Goal: Task Accomplishment & Management: Complete application form

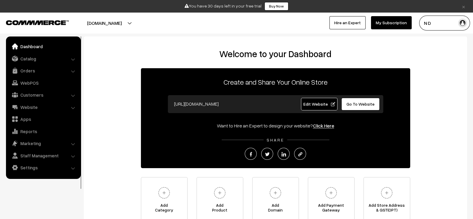
click at [321, 107] on link "Edit Website" at bounding box center [319, 104] width 36 height 13
click at [314, 106] on span "Edit Website" at bounding box center [319, 103] width 32 height 5
click at [136, 26] on button "[DOMAIN_NAME]" at bounding box center [104, 23] width 77 height 15
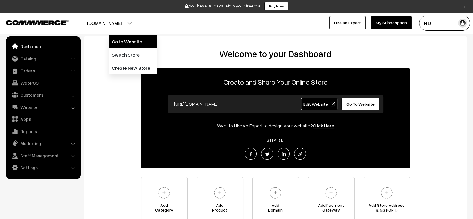
click at [122, 42] on link "Go to Website" at bounding box center [133, 41] width 48 height 13
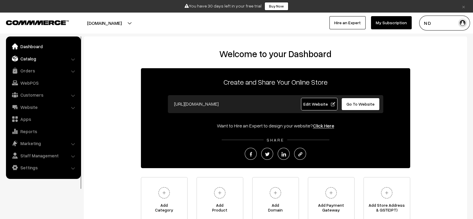
click at [25, 59] on link "Catalog" at bounding box center [42, 58] width 71 height 11
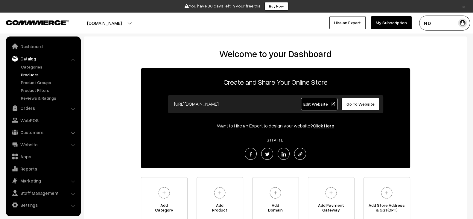
click at [29, 74] on link "Products" at bounding box center [48, 74] width 59 height 6
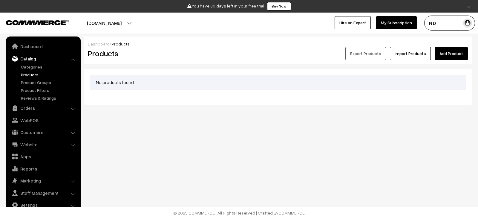
click at [455, 51] on link "Add Product" at bounding box center [451, 53] width 33 height 13
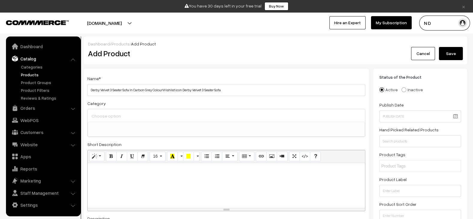
type input "Derby Velvet 3 Seater Sofa In Carbon Grey ColourWishlist icon Derby Velvet 3 Se…"
click at [181, 110] on div at bounding box center [226, 115] width 277 height 13
click at [30, 65] on link "Categories" at bounding box center [48, 67] width 59 height 6
click at [212, 83] on div "Name * Derby Velvet 3 Seater Sofa In Carbon Grey ColourWishlist icon Derby Velv…" at bounding box center [226, 85] width 278 height 21
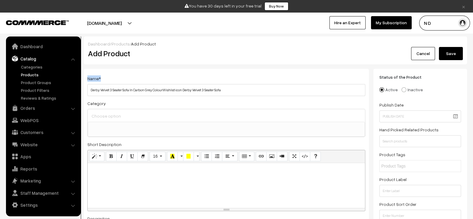
click at [212, 83] on div "Name * Derby Velvet 3 Seater Sofa In Carbon Grey ColourWishlist icon Derby Velv…" at bounding box center [226, 85] width 278 height 21
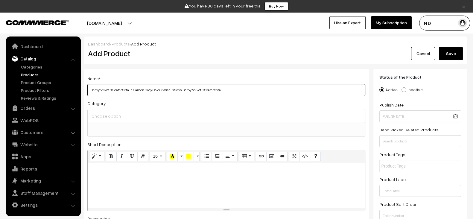
click at [212, 88] on input "Derby Velvet 3 Seater Sofa In Carbon Grey ColourWishlist icon Derby Velvet 3 Se…" at bounding box center [226, 90] width 278 height 12
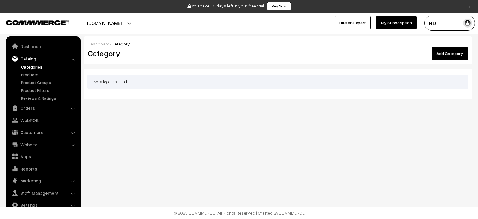
click at [450, 55] on link "Add Category" at bounding box center [450, 53] width 36 height 13
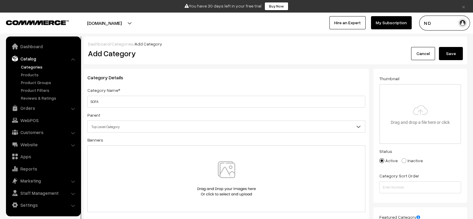
type input "SOFA"
click at [447, 49] on button "Save" at bounding box center [451, 53] width 24 height 13
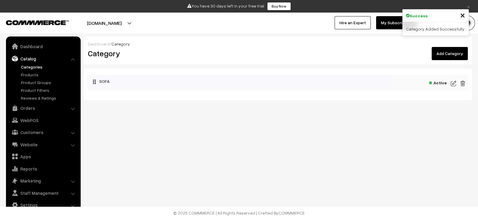
click at [445, 59] on link "Add Category" at bounding box center [450, 53] width 36 height 13
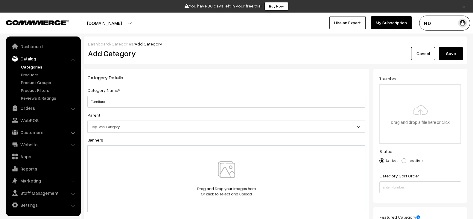
type input "Furniture"
click at [448, 57] on button "Save" at bounding box center [451, 53] width 24 height 13
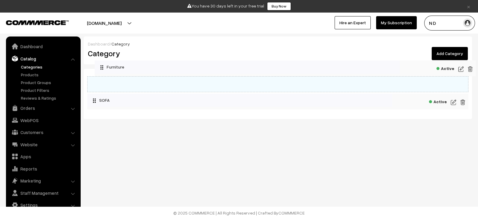
drag, startPoint x: 112, startPoint y: 104, endPoint x: 120, endPoint y: 69, distance: 36.1
drag, startPoint x: 97, startPoint y: 108, endPoint x: 96, endPoint y: 102, distance: 6.5
click at [96, 102] on li "SOFA Active" at bounding box center [277, 102] width 381 height 16
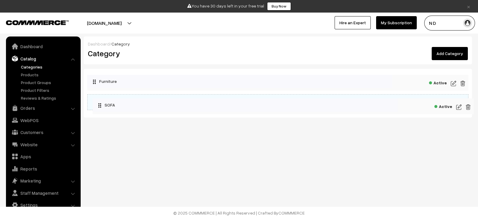
drag, startPoint x: 96, startPoint y: 102, endPoint x: 109, endPoint y: 102, distance: 13.5
click at [127, 139] on div "Dashboard / Category Category Add Category Collapse Expand Furniture" at bounding box center [239, 79] width 478 height 158
click at [36, 74] on link "Products" at bounding box center [48, 74] width 59 height 6
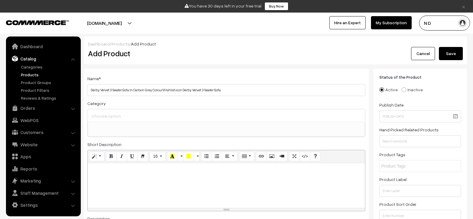
select select
type input "Derby Velvet 3 Seater Sofa In Carbon Grey ColourWishlist icon Derby Velvet 3 Se…"
click at [171, 122] on ul at bounding box center [226, 125] width 277 height 7
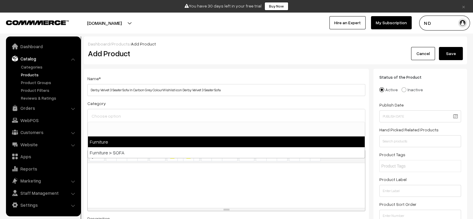
select select "2"
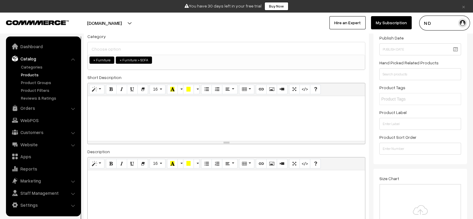
scroll to position [68, 0]
paste div
click at [153, 120] on div at bounding box center [226, 117] width 277 height 45
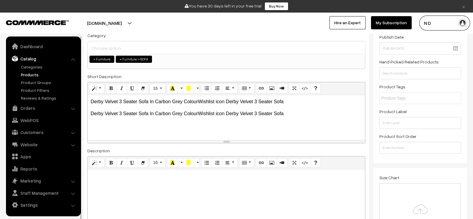
click at [225, 194] on div at bounding box center [226, 206] width 277 height 75
paste div
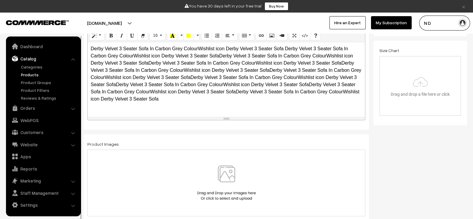
scroll to position [202, 0]
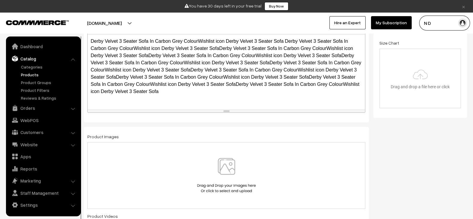
click at [233, 178] on img at bounding box center [227, 175] width 62 height 35
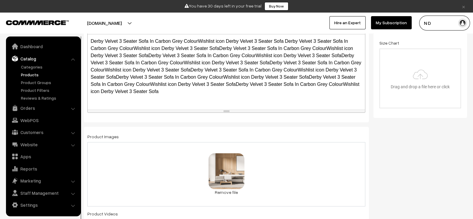
click at [265, 163] on div "47 KB 360_F_466253361_c4fAjCqVZD4L2boH8vfqjUbUYk0wLcP7.jpg Check Error Remove f…" at bounding box center [226, 174] width 278 height 64
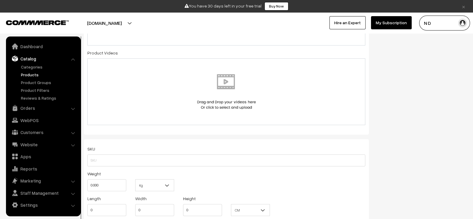
scroll to position [367, 0]
click at [236, 106] on div at bounding box center [226, 88] width 278 height 67
click at [188, 106] on div at bounding box center [226, 88] width 278 height 67
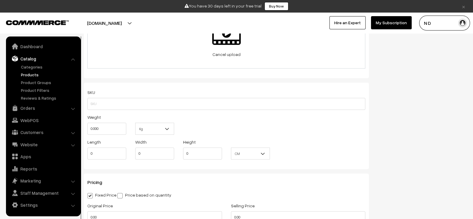
scroll to position [427, 0]
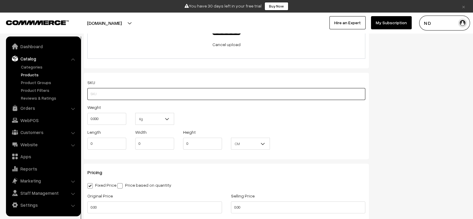
click at [174, 96] on input "text" at bounding box center [226, 94] width 278 height 12
type input "12-sku-92932"
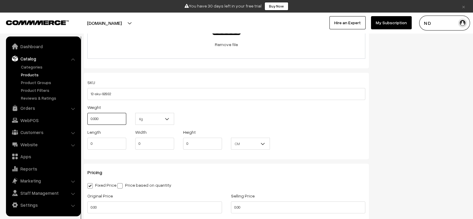
click at [105, 122] on input "0.000" at bounding box center [106, 119] width 39 height 12
type input "8.50"
click at [249, 142] on span "CM" at bounding box center [250, 143] width 38 height 10
select select "2"
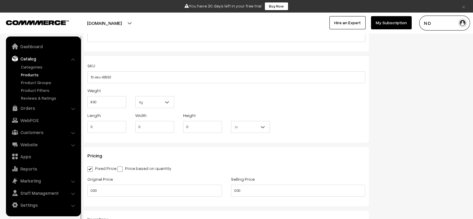
scroll to position [444, 0]
click at [135, 126] on input "0" at bounding box center [154, 126] width 39 height 12
click at [107, 126] on input "0" at bounding box center [106, 126] width 39 height 12
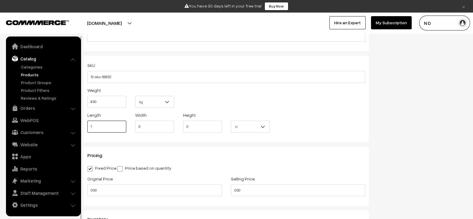
click at [107, 126] on input "1" at bounding box center [106, 126] width 39 height 12
type input "100"
click at [239, 126] on span "In" at bounding box center [250, 126] width 38 height 10
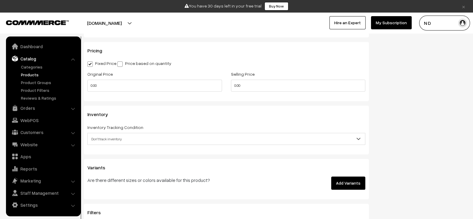
scroll to position [548, 0]
click at [158, 83] on input "0.00" at bounding box center [154, 86] width 135 height 12
type input "2999"
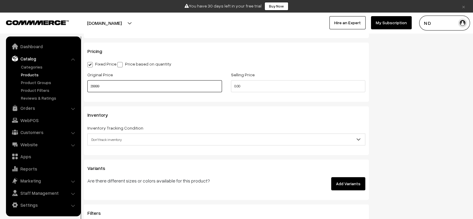
type input "29999"
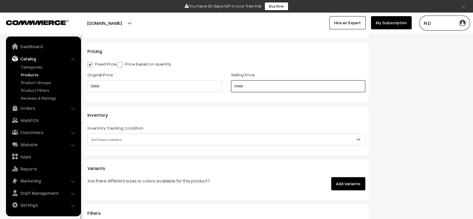
type input "24999"
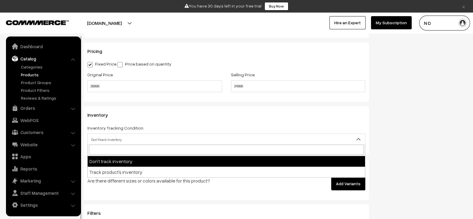
click at [165, 135] on span "Don't track inventory" at bounding box center [226, 139] width 277 height 10
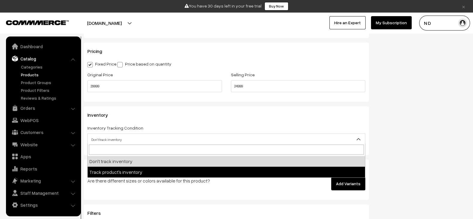
select select "2"
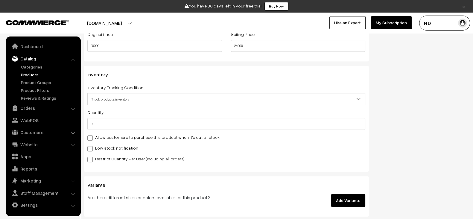
scroll to position [589, 0]
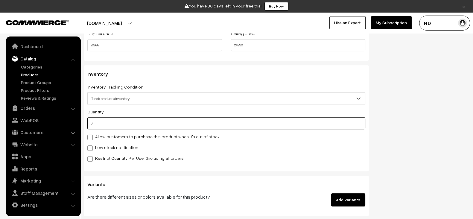
click at [167, 122] on input "0" at bounding box center [226, 123] width 278 height 12
click at [167, 122] on input "1" at bounding box center [226, 123] width 278 height 12
type input "10"
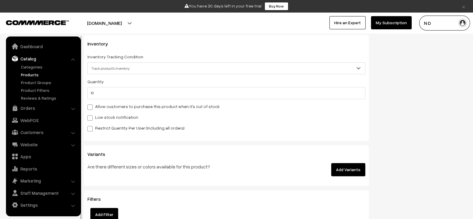
scroll to position [690, 0]
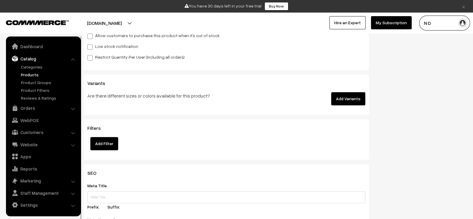
click at [350, 93] on button "Add Variants" at bounding box center [348, 98] width 34 height 13
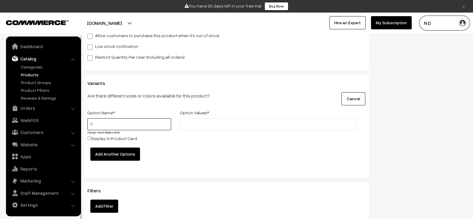
click at [132, 126] on input "C" at bounding box center [129, 124] width 84 height 12
type input "Color"
type input "Soft Grey"
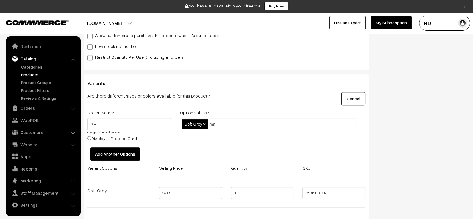
type input "m"
type input "Forest Red"
type input "Cool White"
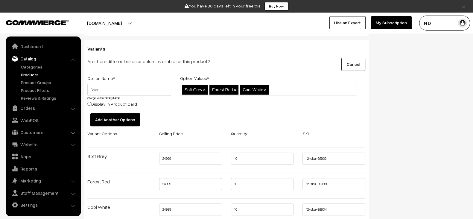
scroll to position [725, 0]
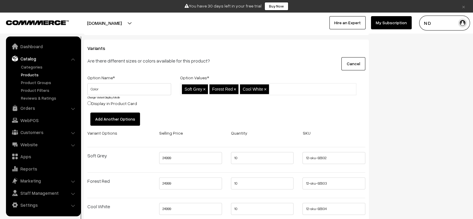
click at [109, 120] on button "Add Another Options" at bounding box center [115, 118] width 50 height 13
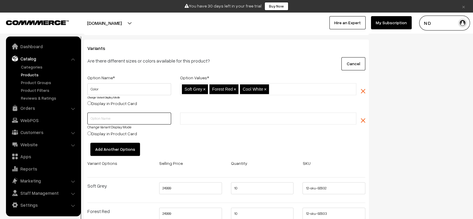
click at [153, 115] on input "text" at bounding box center [129, 118] width 84 height 12
type input "Size"
type input "4"
type input "3 Seater"
type input "5 Seater"
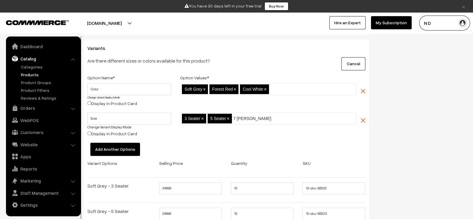
type input "7 Seater"
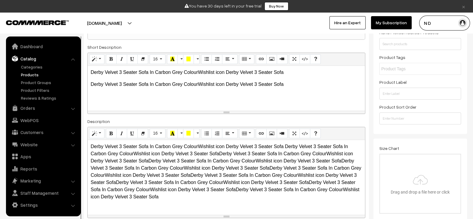
scroll to position [100, 0]
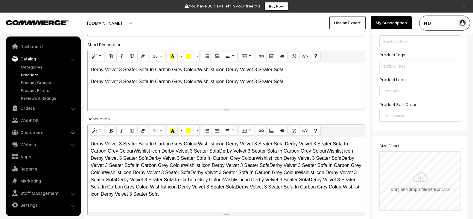
click at [407, 167] on input "file" at bounding box center [420, 181] width 80 height 59
click at [404, 184] on input "file" at bounding box center [420, 181] width 80 height 59
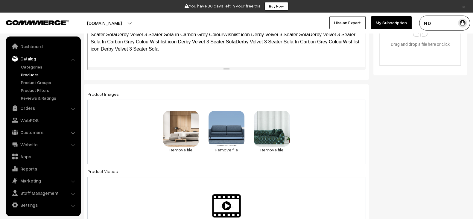
scroll to position [200, 0]
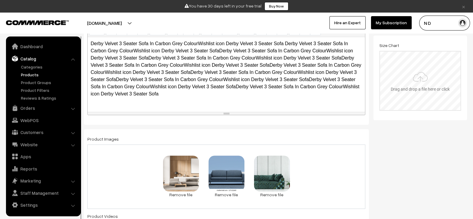
click at [379, 101] on div "Drag and drop a file here or click Ooops, something wrong appended. Remove Drag…" at bounding box center [420, 81] width 82 height 60
click at [401, 86] on input "file" at bounding box center [420, 80] width 80 height 59
type input "C:\fakepath\derby-velvet-3-seater-sofa-in-carbon-grey-colour-derby-velvet-3-sea…"
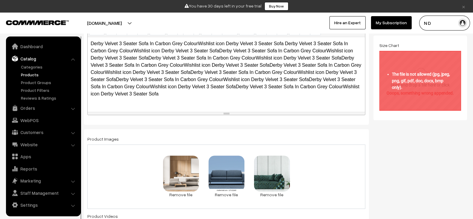
click at [396, 99] on input "file" at bounding box center [420, 80] width 80 height 59
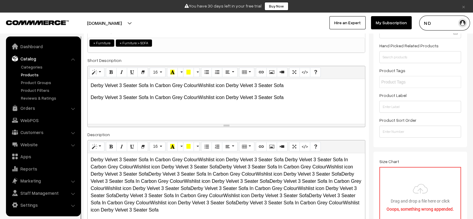
scroll to position [0, 0]
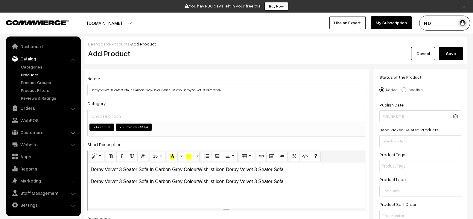
click at [459, 53] on button "Save" at bounding box center [451, 53] width 24 height 13
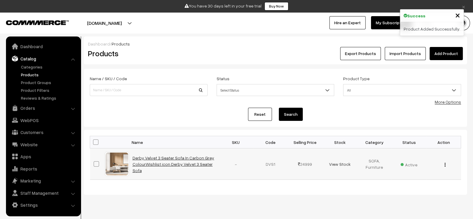
click at [172, 165] on link "Derby Velvet 3 Seater Sofa In Carbon Grey ColourWishlist icon Derby Velvet 3 Se…" at bounding box center [173, 164] width 82 height 18
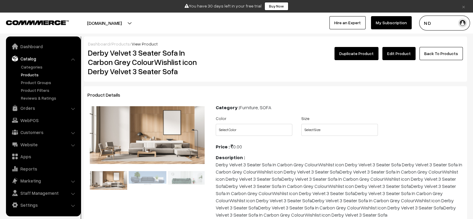
click at [396, 57] on link "Edit Product" at bounding box center [398, 53] width 33 height 13
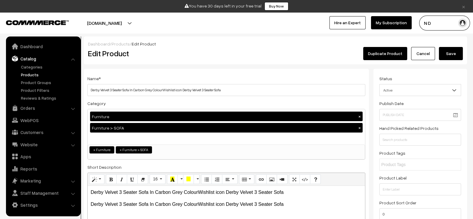
click at [386, 54] on link "Duplicate Product" at bounding box center [385, 53] width 44 height 13
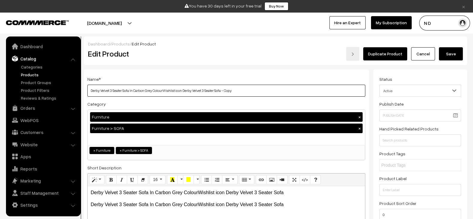
click at [238, 88] on input "Derby Velvet 3 Seater Sofa In Carbon Grey ColourWishlist icon Derby Velvet 3 Se…" at bounding box center [226, 91] width 278 height 12
type input "Derby Velvet 3 Seater Sofa In Carbon Grey ColourWishlist icon Derby Velvet 3 Se…"
paste input "[PERSON_NAME] Velvet 3 Seater Sofa In Wine Red ColourWishlist icon [PERSON_NAME…"
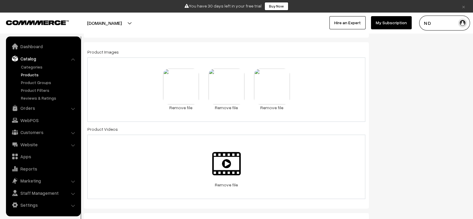
scroll to position [313, 0]
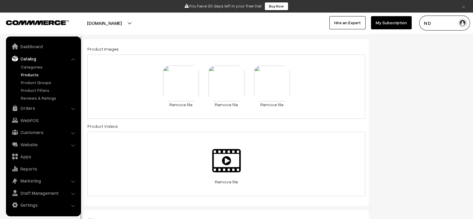
type input "[PERSON_NAME] Velvet 3 Seater Sofa In Wine Red ColourWishlist icon [PERSON_NAME…"
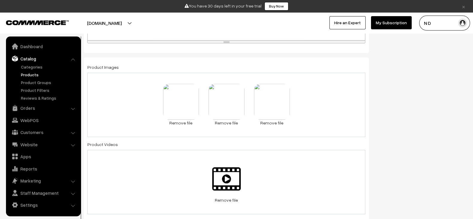
scroll to position [304, 0]
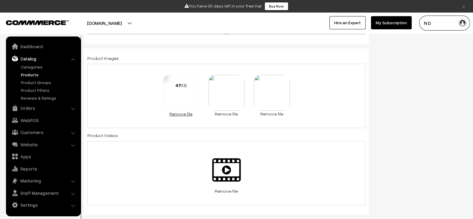
click at [195, 111] on link "Remove file" at bounding box center [181, 114] width 36 height 6
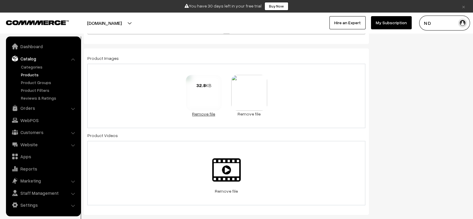
click at [203, 114] on link "Remove file" at bounding box center [204, 114] width 36 height 6
click at [228, 114] on link "Remove file" at bounding box center [226, 114] width 36 height 6
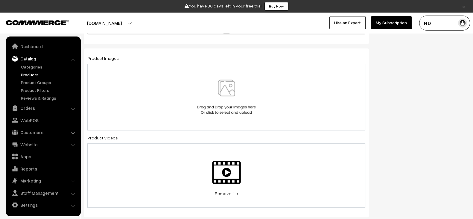
click at [224, 99] on img at bounding box center [227, 97] width 62 height 35
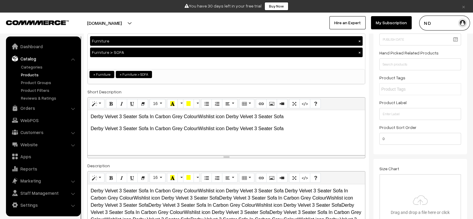
scroll to position [0, 0]
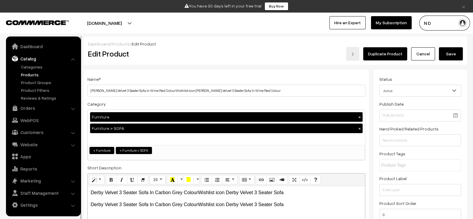
click at [456, 54] on button "Save" at bounding box center [451, 53] width 24 height 13
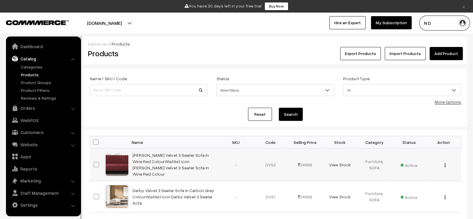
click at [174, 160] on td "[PERSON_NAME] Velvet 3 Seater Sofa In Wine Red ColourWishlist icon [PERSON_NAME…" at bounding box center [174, 164] width 90 height 33
click at [172, 156] on link "[PERSON_NAME] Velvet 3 Seater Sofa In Wine Red ColourWishlist icon [PERSON_NAME…" at bounding box center [170, 164] width 76 height 24
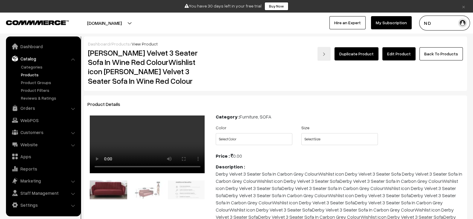
click at [355, 52] on link "Duplicate Product" at bounding box center [356, 53] width 44 height 13
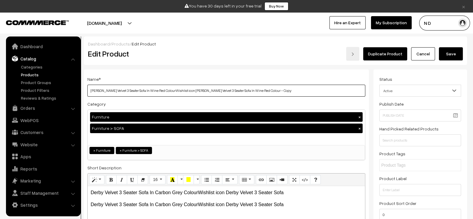
click at [193, 91] on input "Fidel Velvet 3 Seater Sofa In Wine Red ColourWishlist icon Fidel Velvet 3 Seate…" at bounding box center [226, 91] width 278 height 12
paste input "[PERSON_NAME] Fabric 3 Seater Sofa In [PERSON_NAME] Colour"
click at [193, 91] on input "Fidel Velvet 3 Seater Sofa In Wine Red ColourWishlist icon Fidel Velvet 3 Seate…" at bounding box center [226, 91] width 278 height 12
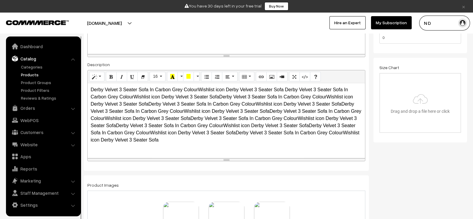
scroll to position [181, 0]
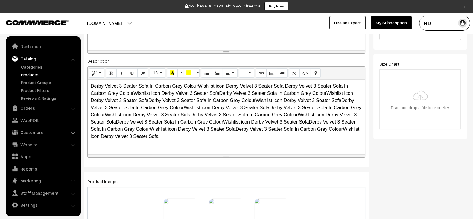
type input "[PERSON_NAME] Fabric 3 Seater Sofa In [PERSON_NAME] Colour"
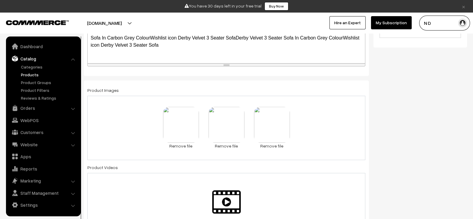
scroll to position [275, 0]
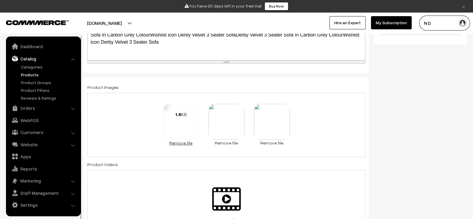
click at [179, 144] on link "Remove file" at bounding box center [181, 143] width 36 height 6
click at [206, 146] on div "1.2 KB Check Error Remove file 1.2 KB Check Error Remove file" at bounding box center [226, 125] width 278 height 64
click at [206, 142] on link "Remove file" at bounding box center [204, 143] width 36 height 6
click at [227, 140] on link "Remove file" at bounding box center [226, 143] width 36 height 6
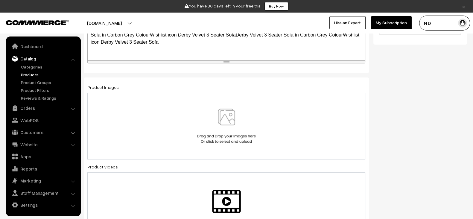
click at [213, 114] on img at bounding box center [227, 126] width 62 height 35
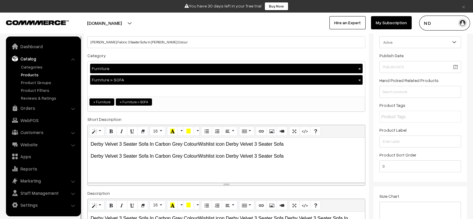
scroll to position [0, 0]
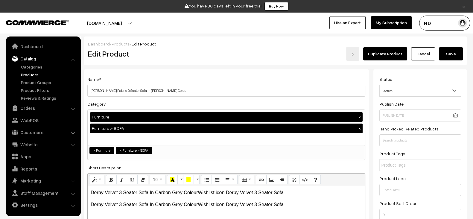
click at [445, 48] on button "Save" at bounding box center [451, 53] width 24 height 13
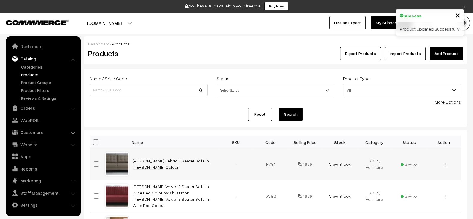
click at [180, 160] on link "[PERSON_NAME] Fabric 3 Seater Sofa In [PERSON_NAME] Colour" at bounding box center [170, 163] width 76 height 11
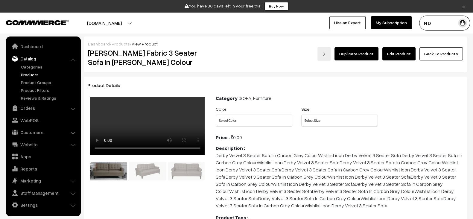
click at [367, 45] on div "Dashboard / Products / View Product" at bounding box center [275, 44] width 375 height 6
click at [367, 50] on link "Duplicate Product" at bounding box center [356, 53] width 44 height 13
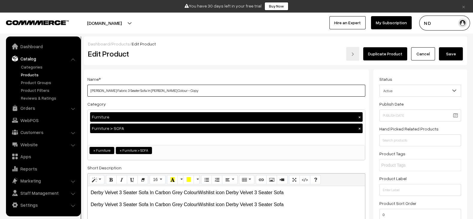
click at [165, 95] on input "[PERSON_NAME] Fabric 3 Seater Sofa In [PERSON_NAME] Colour - Copy" at bounding box center [226, 91] width 278 height 12
click at [165, 95] on input "Serena Chenille Fabric 3 Seater Sofa In Sandy Brown Colour - Copy" at bounding box center [226, 91] width 278 height 12
paste input "Astonishing 3 Seater Sofa In Dark Brown Color"
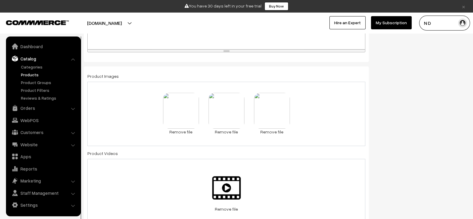
scroll to position [287, 0]
type input "Astonishing 3 Seater Sofa In Dark Brown Color"
click at [218, 129] on link "Remove file" at bounding box center [226, 131] width 36 height 6
click at [240, 129] on link "Remove file" at bounding box center [249, 131] width 36 height 6
click at [229, 129] on link "Remove file" at bounding box center [226, 131] width 36 height 6
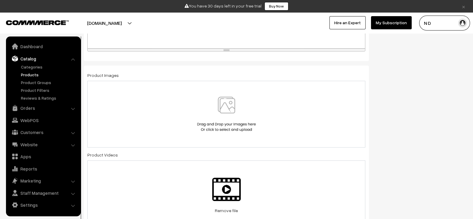
click at [221, 117] on img at bounding box center [227, 114] width 62 height 35
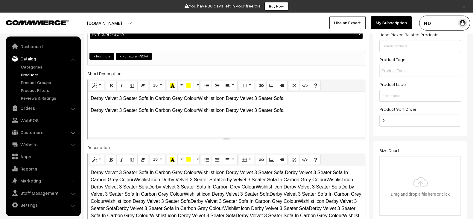
scroll to position [0, 0]
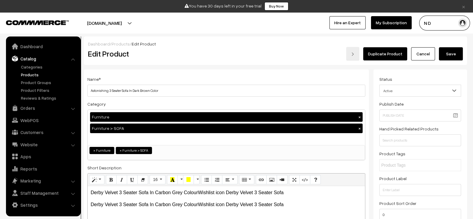
click at [452, 50] on button "Save" at bounding box center [451, 53] width 24 height 13
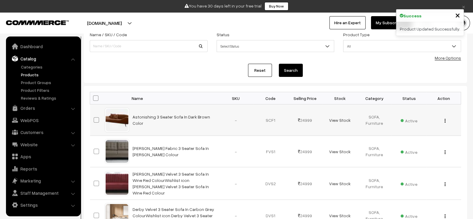
scroll to position [40, 0]
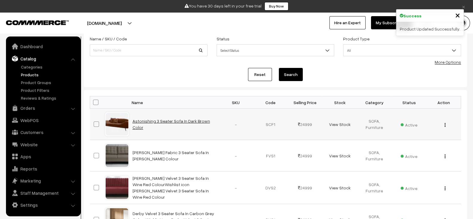
click at [181, 124] on link "Astonishing 3 Seater Sofa In Dark Brown Color" at bounding box center [170, 123] width 77 height 11
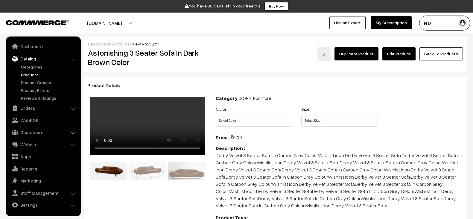
click at [366, 51] on link "Duplicate Product" at bounding box center [356, 53] width 44 height 13
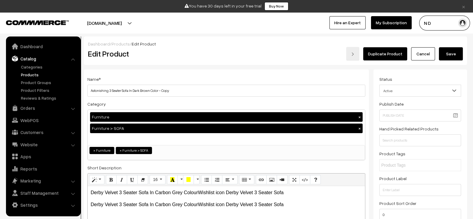
scroll to position [11, 0]
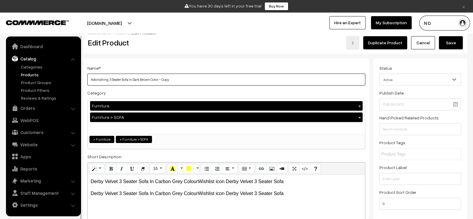
click at [166, 80] on input "Astonishing 3 Seater Sofa In Dark Brown Color - Copy" at bounding box center [226, 80] width 278 height 12
paste input "Bingo Fabric 3 Seater Sofa In Grey Colour"
click at [166, 80] on input "Astonishing 3 Seater Sofa In Dark Brown Color - Copy" at bounding box center [226, 80] width 278 height 12
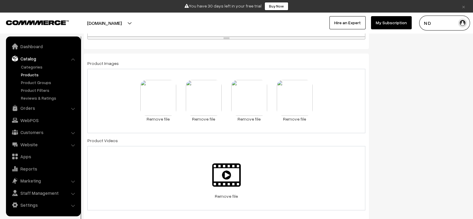
scroll to position [301, 0]
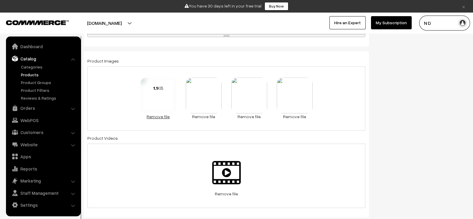
type input "Bingo Fabric 3 Seater Sofa In Grey Colour"
click at [160, 113] on link "Remove file" at bounding box center [158, 116] width 36 height 6
click at [173, 120] on div "1.4 KB Check Error Remove file 1.2 KB Check Error Remove file 1.6 KB Check Erro…" at bounding box center [226, 98] width 278 height 64
click at [178, 117] on link "Remove file" at bounding box center [181, 116] width 36 height 6
click at [204, 116] on link "Remove file" at bounding box center [204, 116] width 36 height 6
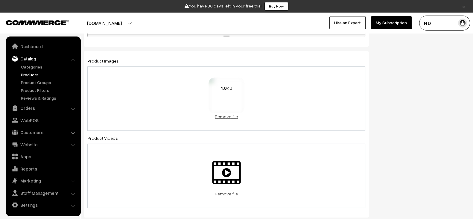
click at [232, 114] on link "Remove file" at bounding box center [226, 116] width 36 height 6
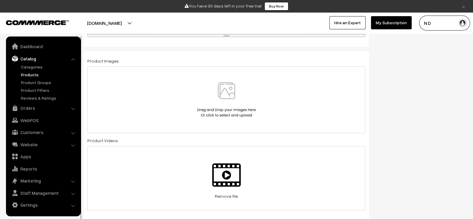
click at [259, 92] on div at bounding box center [226, 99] width 265 height 35
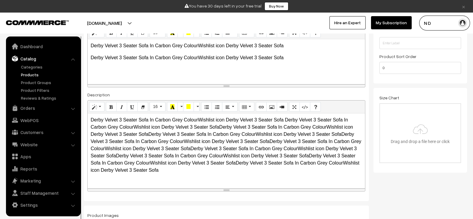
scroll to position [0, 0]
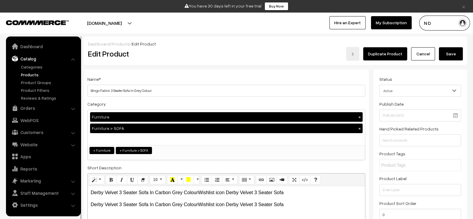
click at [460, 58] on button "Save" at bounding box center [451, 53] width 24 height 13
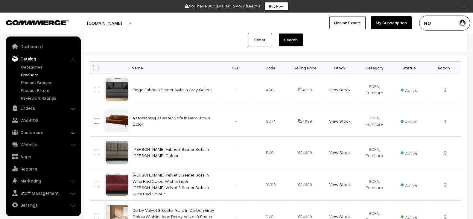
scroll to position [71, 0]
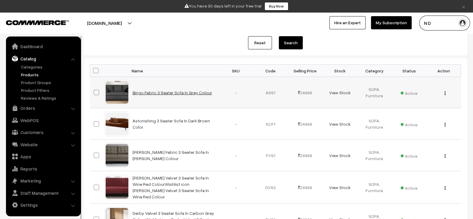
click at [167, 91] on link "Bingo Fabric 3 Seater Sofa In Grey Colour" at bounding box center [172, 92] width 80 height 5
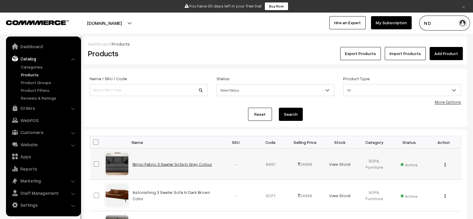
click at [149, 165] on link "Bingo Fabric 3 Seater Sofa In Grey Colour" at bounding box center [172, 163] width 80 height 5
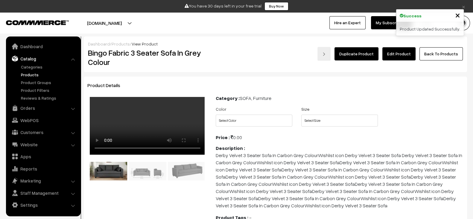
scroll to position [10, 0]
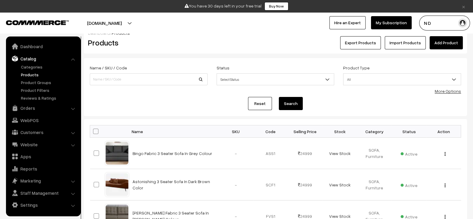
scroll to position [11, 0]
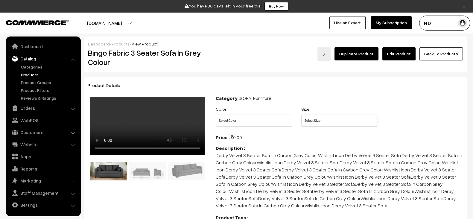
click at [363, 56] on link "Duplicate Product" at bounding box center [356, 53] width 44 height 13
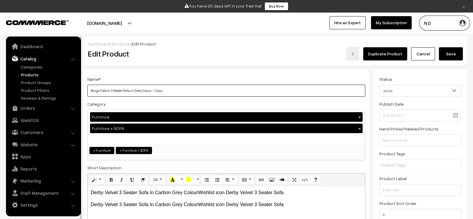
click at [185, 93] on input "Bingo Fabric 3 Seater Sofa In Grey Colour - Copy" at bounding box center [226, 91] width 278 height 12
paste input "Palo Sofa | 2.5 Seater (6 feet) | Removable Fabrics"
click at [185, 93] on input "Palo Sofa | 2.5 Seater (6 feet) | Removable Fabrics" at bounding box center [226, 91] width 278 height 12
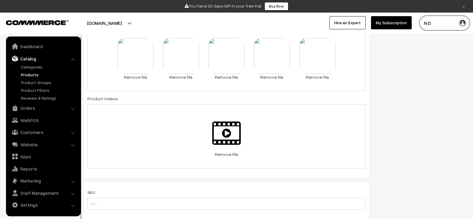
scroll to position [341, 0]
type input "Palo Sofa | 2.5 Seater (6 feet) | Removable Fabrics"
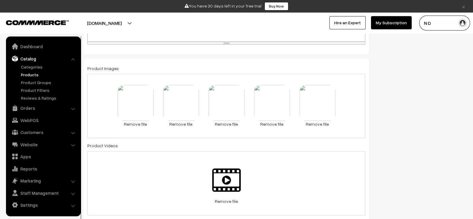
scroll to position [290, 0]
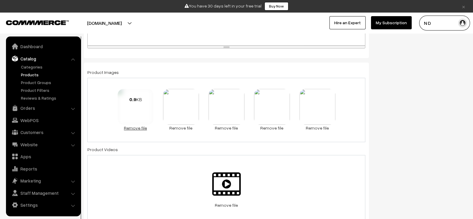
click at [132, 125] on link "Remove file" at bounding box center [135, 128] width 36 height 6
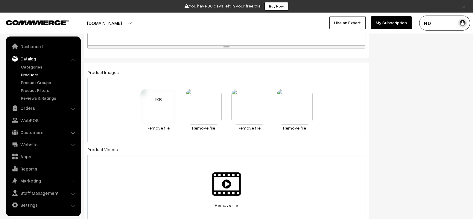
click at [162, 126] on link "Remove file" at bounding box center [158, 128] width 36 height 6
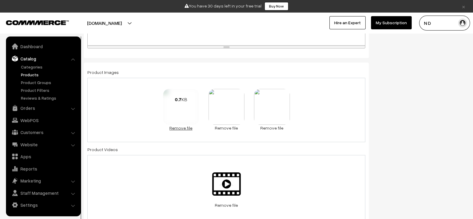
click at [180, 126] on link "Remove file" at bounding box center [181, 128] width 36 height 6
click at [208, 127] on link "Remove file" at bounding box center [204, 128] width 36 height 6
click at [234, 128] on link "Remove file" at bounding box center [226, 128] width 36 height 6
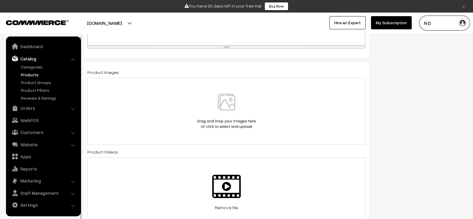
click at [215, 98] on img at bounding box center [227, 111] width 62 height 35
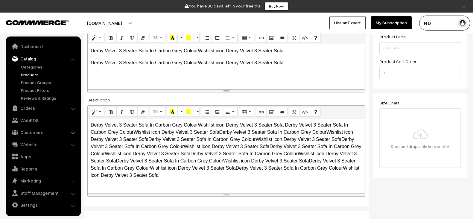
scroll to position [0, 0]
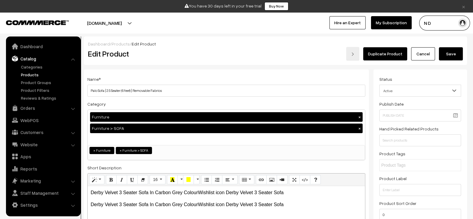
click at [453, 54] on button "Save" at bounding box center [451, 53] width 24 height 13
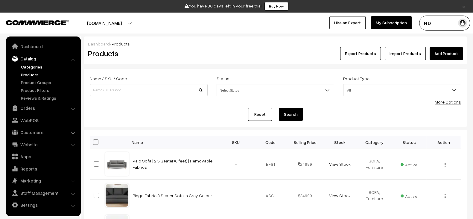
click at [33, 69] on link "Categories" at bounding box center [48, 67] width 59 height 6
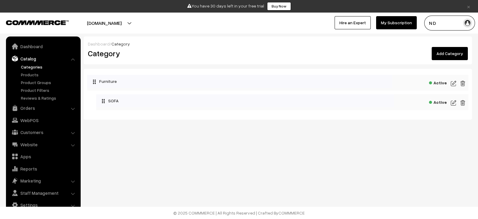
click at [454, 85] on img at bounding box center [453, 83] width 5 height 7
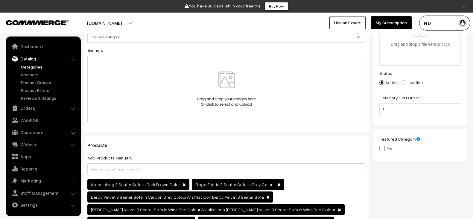
scroll to position [78, 0]
click at [385, 149] on label "Yes" at bounding box center [385, 148] width 13 height 6
click at [383, 149] on input "Yes" at bounding box center [381, 148] width 4 height 4
checkbox input "true"
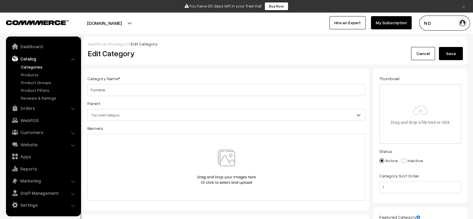
click at [451, 48] on button "Save" at bounding box center [451, 53] width 24 height 13
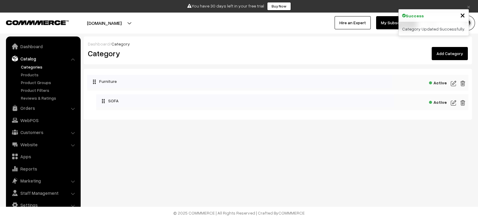
click at [454, 101] on img at bounding box center [453, 102] width 5 height 7
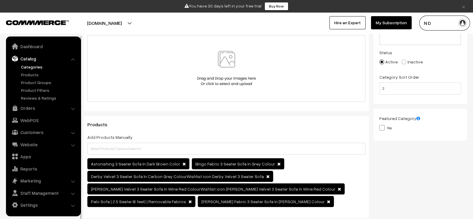
scroll to position [100, 0]
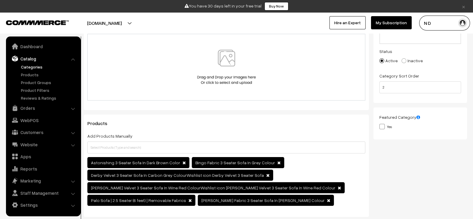
click at [383, 128] on span at bounding box center [381, 126] width 5 height 5
click at [383, 128] on input "Yes" at bounding box center [381, 126] width 4 height 4
checkbox input "true"
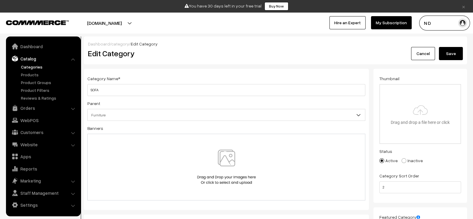
click at [451, 57] on button "Save" at bounding box center [451, 53] width 24 height 13
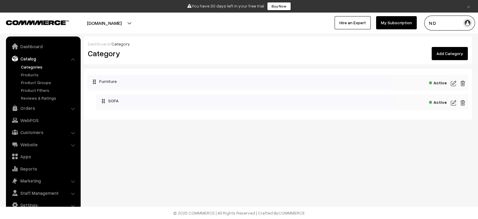
click at [454, 102] on img at bounding box center [453, 102] width 5 height 7
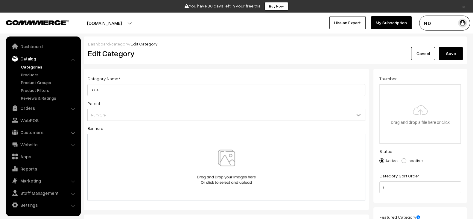
click at [203, 170] on img at bounding box center [227, 166] width 62 height 35
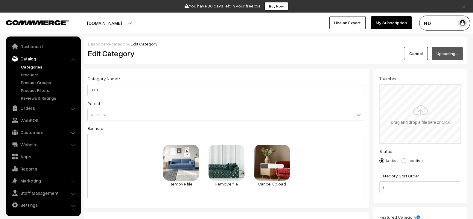
click at [412, 115] on input "file" at bounding box center [420, 114] width 80 height 59
type input "C:\fakepath\2_Seater_Front_Stone_Grey.webp"
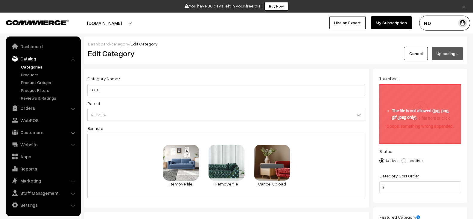
click at [409, 116] on input "file" at bounding box center [420, 114] width 80 height 59
type input "C:\fakepath\360_F_466253361_c4fAjCqVZD4L2boH8vfqjUbUYk0wLcP7.jpg"
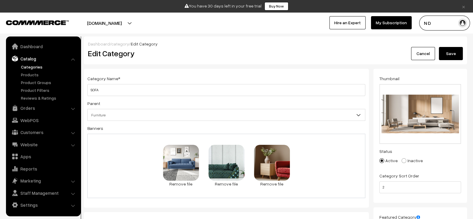
click at [453, 52] on button "Save" at bounding box center [451, 53] width 24 height 13
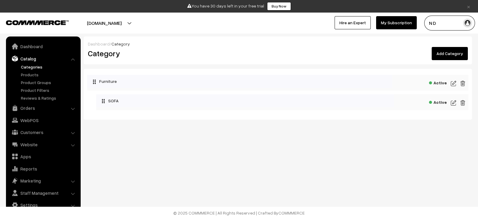
click at [456, 84] on img at bounding box center [453, 83] width 5 height 7
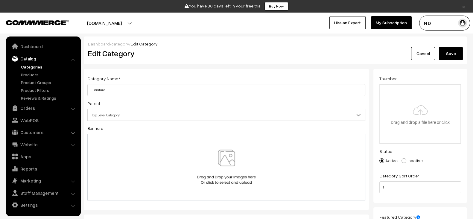
click at [434, 121] on input "file" at bounding box center [420, 114] width 80 height 59
type input "C:\fakepath\360_F_466253361_c4fAjCqVZD4L2boH8vfqjUbUYk0wLcP7.jpg"
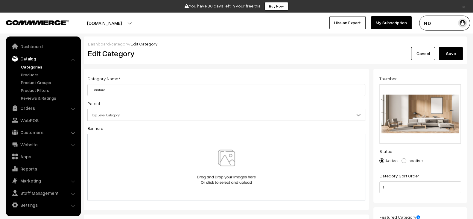
click at [274, 163] on div at bounding box center [226, 166] width 265 height 35
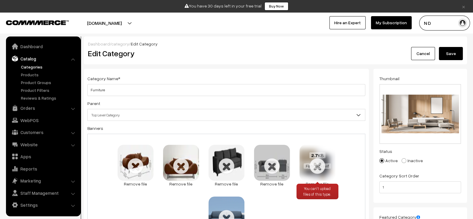
click at [320, 181] on link "Remove file" at bounding box center [317, 184] width 36 height 6
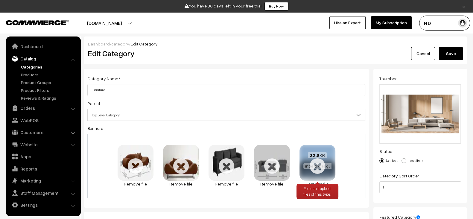
click at [311, 181] on link "Remove file" at bounding box center [317, 184] width 36 height 6
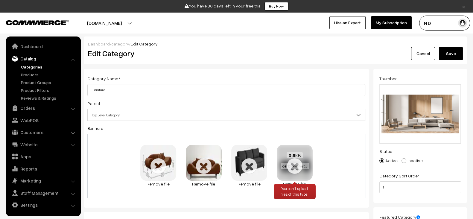
click at [289, 181] on link "Remove file" at bounding box center [295, 184] width 36 height 6
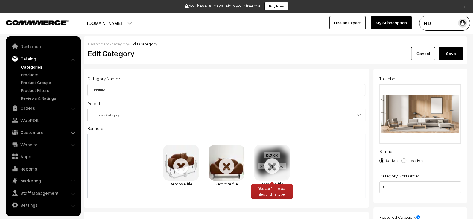
click at [266, 181] on link "Remove file" at bounding box center [272, 184] width 36 height 6
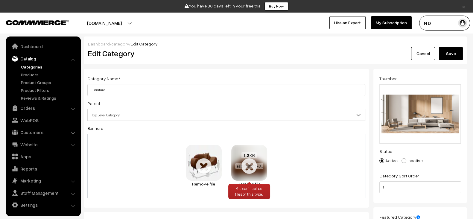
click at [243, 181] on link "Remove file" at bounding box center [249, 184] width 36 height 6
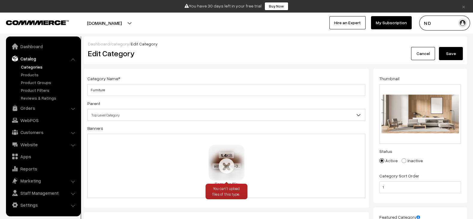
click at [228, 181] on link "Remove file" at bounding box center [226, 184] width 36 height 6
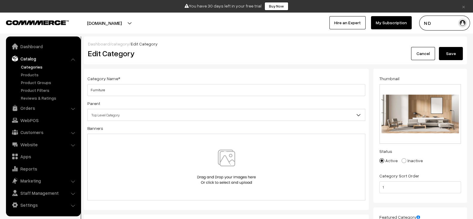
click at [282, 158] on div at bounding box center [226, 166] width 265 height 35
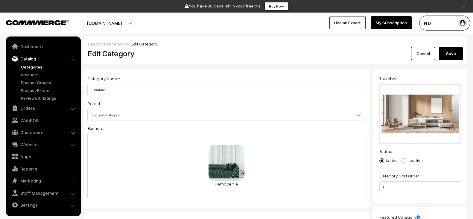
click at [278, 165] on div "31.7 KB pngtree-fashion-furniture-banner-background-image_341156.jpg Check Erro…" at bounding box center [226, 166] width 278 height 64
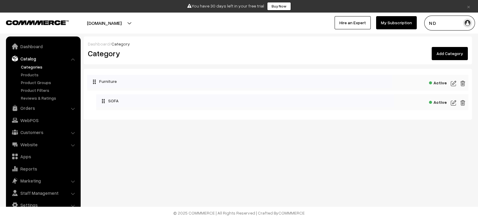
click at [447, 55] on link "Add Category" at bounding box center [450, 53] width 36 height 13
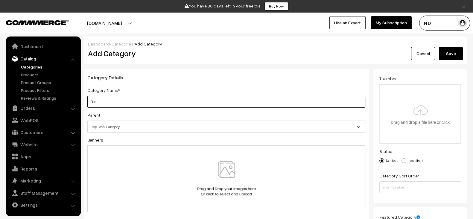
type input "Bed"
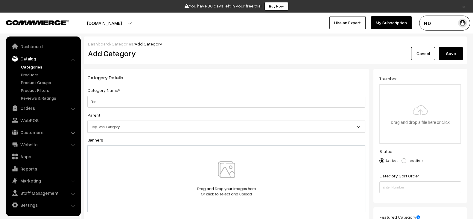
click at [172, 167] on div at bounding box center [226, 178] width 265 height 35
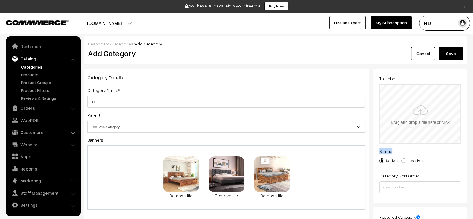
drag, startPoint x: 413, startPoint y: 148, endPoint x: 422, endPoint y: 125, distance: 25.2
click at [422, 125] on div "Thumbnail Drag and drop a file here or click Ooops, something wrong appended. D…" at bounding box center [420, 134] width 82 height 118
click at [422, 125] on input "file" at bounding box center [420, 114] width 80 height 59
type input "C:\fakepath\download (31).jpg"
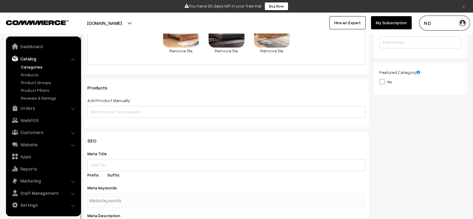
scroll to position [145, 0]
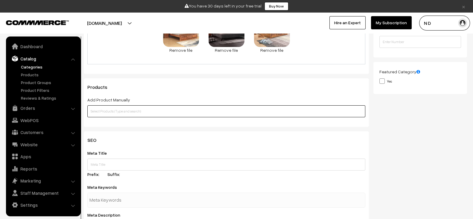
click at [266, 111] on input "text" at bounding box center [226, 111] width 278 height 12
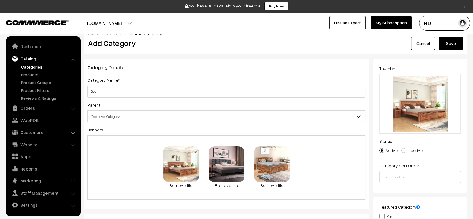
scroll to position [0, 0]
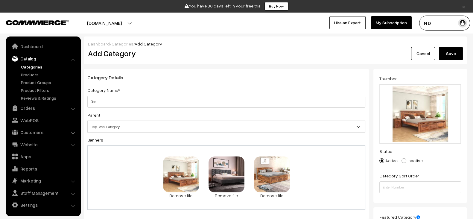
click at [446, 56] on button "Save" at bounding box center [451, 53] width 24 height 13
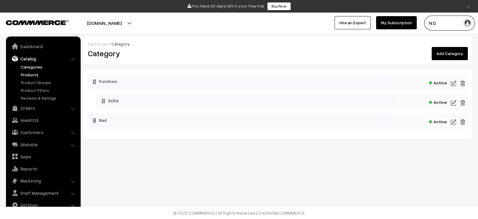
click at [30, 75] on link "Products" at bounding box center [48, 74] width 59 height 6
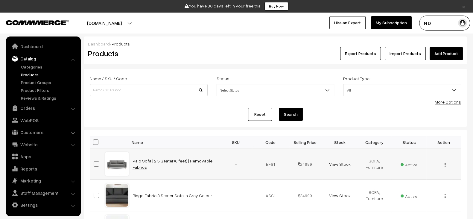
click at [158, 161] on link "Palo Sofa | 2.5 Seater (6 feet) | Removable Fabrics" at bounding box center [172, 163] width 80 height 11
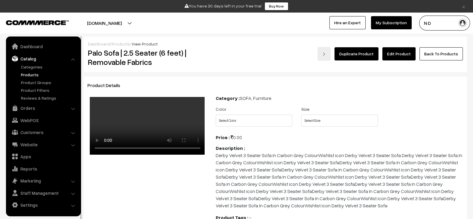
click at [373, 50] on link "Duplicate Product" at bounding box center [356, 53] width 44 height 13
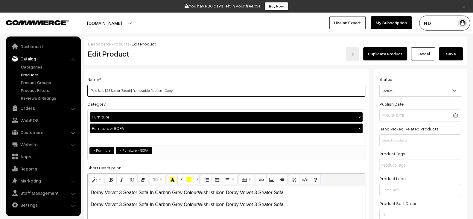
click at [229, 87] on input "Palo Sofa | 2.5 Seater (6 feet) | Removable Fabrics - Copy" at bounding box center [226, 91] width 278 height 12
drag, startPoint x: 178, startPoint y: 82, endPoint x: 181, endPoint y: 94, distance: 12.1
click at [181, 94] on div "Name * Palo Sofa | 2.5 Seater (6 feet) | Removable Fabrics - Copy" at bounding box center [226, 85] width 278 height 21
click at [181, 94] on input "Palo Sofa | 2.5 Seater (6 feet) | Removable Fabrics - Copy" at bounding box center [226, 91] width 278 height 12
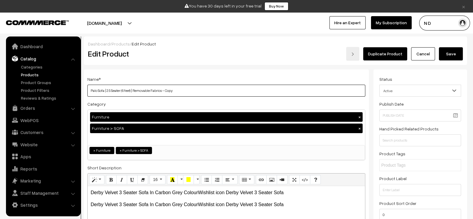
paste input "Brixton Sheesham Wood Bed With Box Storage (King Size, Honey Finish)"
click at [181, 94] on input "Palo Sofa | 2.5 Seater (6 feet) | Removable Fabrics - Copy" at bounding box center [226, 91] width 278 height 12
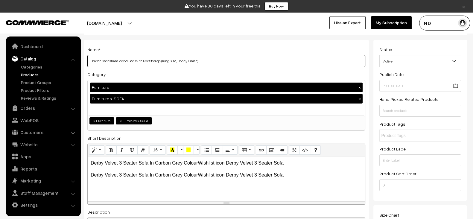
scroll to position [30, 0]
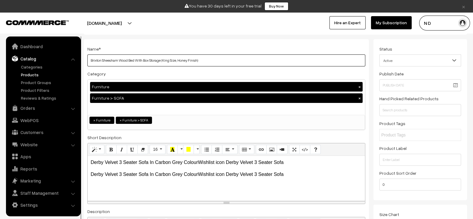
type input "Brixton Sheesham Wood Bed With Box Storage (King Size, Honey Finish)"
click at [361, 96] on button "×" at bounding box center [359, 97] width 5 height 5
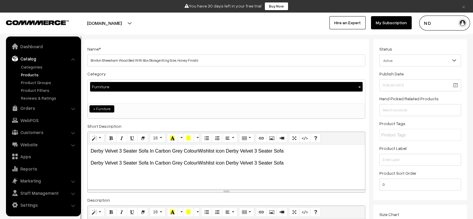
click at [255, 97] on div "Furniture ×" at bounding box center [226, 92] width 277 height 24
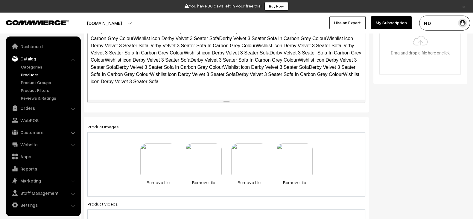
scroll to position [236, 0]
click at [155, 183] on link "Remove file" at bounding box center [158, 181] width 36 height 6
click at [187, 183] on link "Remove file" at bounding box center [181, 181] width 36 height 6
click at [210, 182] on link "Remove file" at bounding box center [204, 181] width 36 height 6
click at [234, 179] on link "Remove file" at bounding box center [226, 181] width 36 height 6
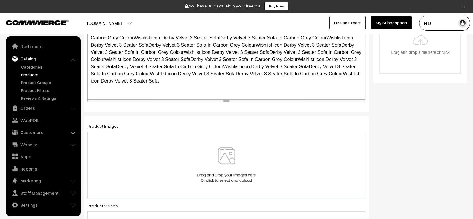
click at [261, 152] on div at bounding box center [226, 164] width 265 height 35
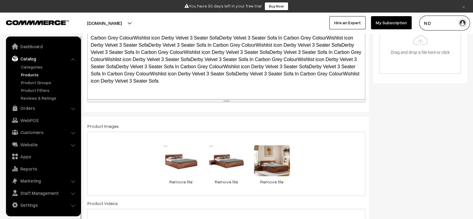
click at [122, 135] on div "2.1 KB 3-100x100.jpg Check Error Remove file 2.1 KB 6-100x100.jpg Check Error R…" at bounding box center [226, 164] width 278 height 64
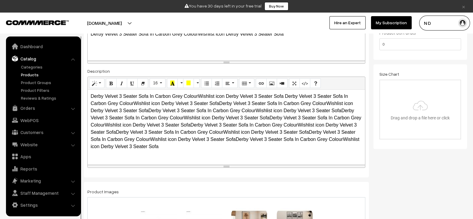
scroll to position [0, 0]
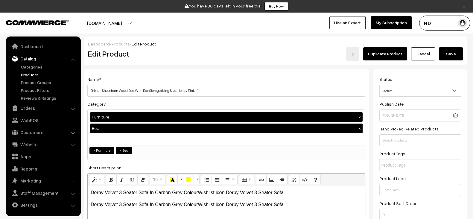
click at [455, 56] on button "Save" at bounding box center [451, 53] width 24 height 13
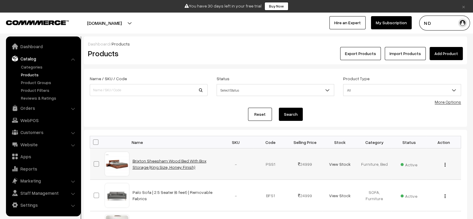
click at [154, 167] on link "Brixton Sheesham Wood Bed With Box Storage (King Size, Honey Finish)" at bounding box center [169, 163] width 74 height 11
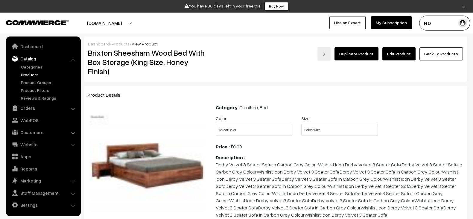
click at [362, 57] on link "Duplicate Product" at bounding box center [356, 53] width 44 height 13
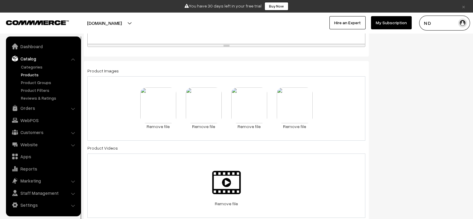
scroll to position [311, 0]
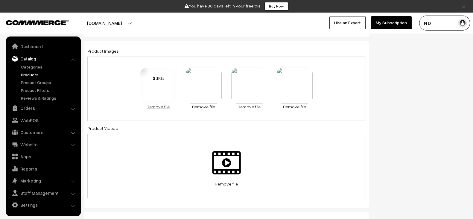
click at [158, 105] on link "Remove file" at bounding box center [158, 106] width 36 height 6
drag, startPoint x: 177, startPoint y: 109, endPoint x: 178, endPoint y: 106, distance: 3.2
click at [178, 106] on div "2.1 KB Check Error Remove file 3.4 KB Check Error Remove file 3.3 KB Check Erro…" at bounding box center [226, 89] width 278 height 64
click at [181, 107] on link "Remove file" at bounding box center [181, 106] width 36 height 6
click at [199, 103] on link "Remove file" at bounding box center [204, 106] width 36 height 6
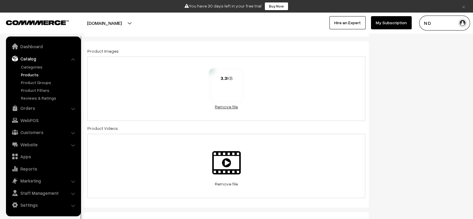
click at [218, 105] on link "Remove file" at bounding box center [226, 106] width 36 height 6
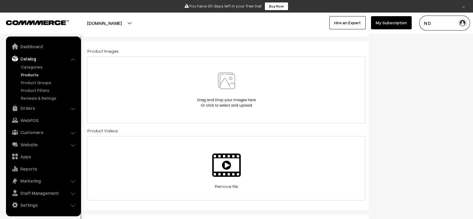
click at [243, 95] on img at bounding box center [227, 89] width 62 height 35
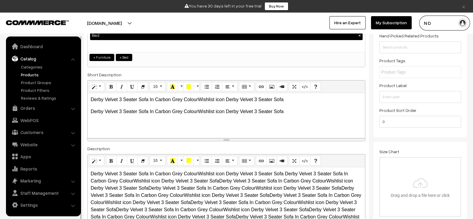
scroll to position [0, 0]
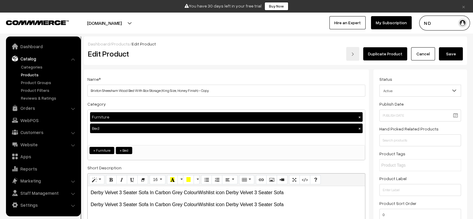
click at [449, 54] on button "Save" at bounding box center [451, 53] width 24 height 13
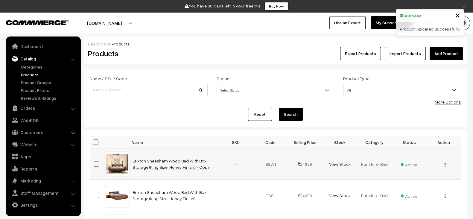
click at [177, 162] on link "Brixton Sheesham Wood Bed With Box Storage (King Size, Honey Finish) - Copy" at bounding box center [170, 163] width 77 height 11
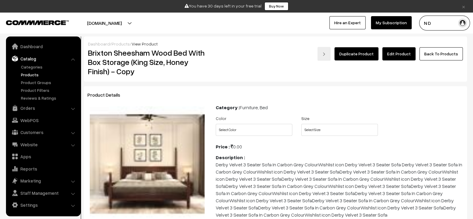
click at [402, 54] on link "Edit Product" at bounding box center [398, 53] width 33 height 13
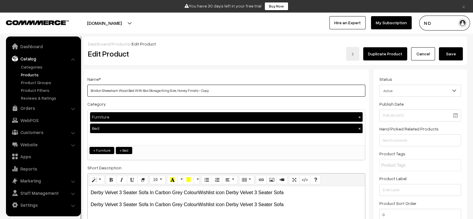
click at [223, 88] on input "Brixton Sheesham Wood Bed With Box Storage (King Size, Honey Finish) - Copy" at bounding box center [226, 91] width 278 height 12
paste input "Amaris Poster Bed Without Storage (King Size, Walnut Finish)"
click at [223, 88] on input "Brixton Sheesham Wood Bed With Box Storage (King Size, Honey Finish) - Copy" at bounding box center [226, 91] width 278 height 12
type input "Amaris Poster Bed Without Storage (King Size, Walnut Finish)"
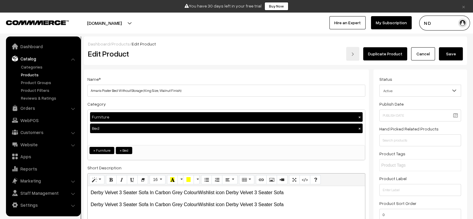
click at [454, 50] on button "Save" at bounding box center [451, 53] width 24 height 13
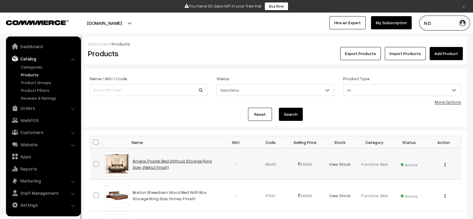
click at [183, 163] on link "Amaris Poster Bed Without Storage (King Size, Walnut Finish)" at bounding box center [171, 163] width 79 height 11
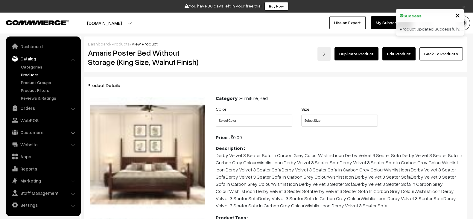
click at [363, 52] on link "Duplicate Product" at bounding box center [356, 53] width 44 height 13
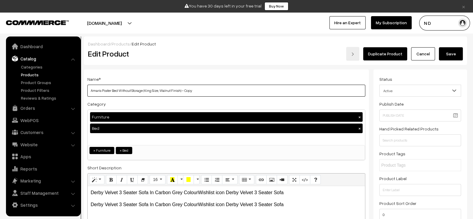
click at [185, 88] on input "Amaris Poster Bed Without Storage (King Size, Walnut Finish) - Copy" at bounding box center [226, 91] width 278 height 12
paste input "[PERSON_NAME] Upholstered Bed Without Storage (King Size, Graphite Grey)"
click at [185, 88] on input "[PERSON_NAME] Upholstered Bed Without Storage (King Size, Graphite Grey)" at bounding box center [226, 91] width 278 height 12
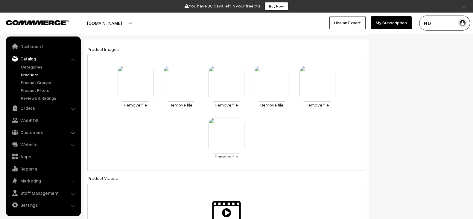
scroll to position [311, 0]
type input "[PERSON_NAME] Upholstered Bed Without Storage (King Size, Graphite Grey)"
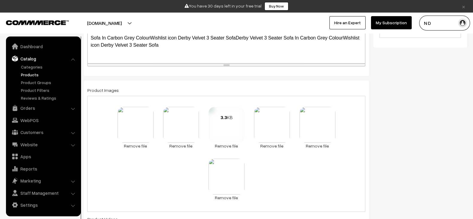
scroll to position [274, 0]
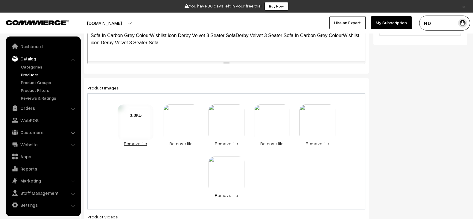
click at [126, 144] on link "Remove file" at bounding box center [135, 143] width 36 height 6
click at [139, 143] on link "Remove file" at bounding box center [135, 143] width 36 height 6
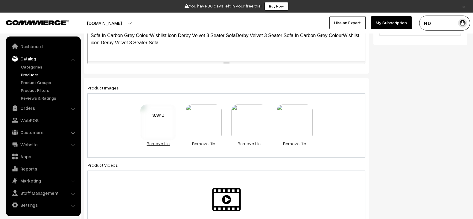
click at [153, 142] on link "Remove file" at bounding box center [158, 143] width 36 height 6
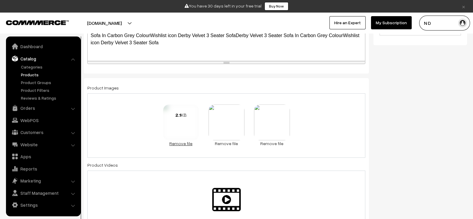
click at [188, 142] on link "Remove file" at bounding box center [181, 143] width 36 height 6
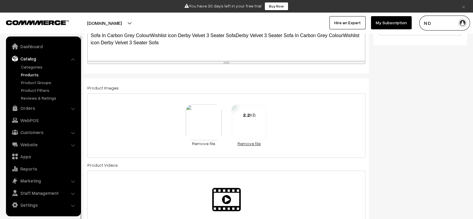
click at [246, 141] on link "Remove file" at bounding box center [249, 143] width 36 height 6
click at [226, 141] on link "Remove file" at bounding box center [226, 143] width 36 height 6
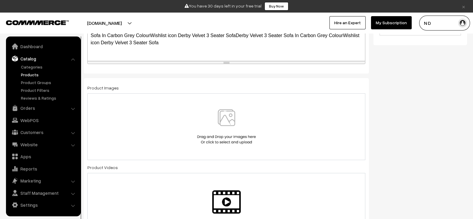
click at [248, 109] on img at bounding box center [227, 126] width 62 height 35
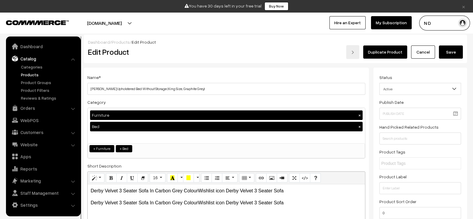
scroll to position [0, 0]
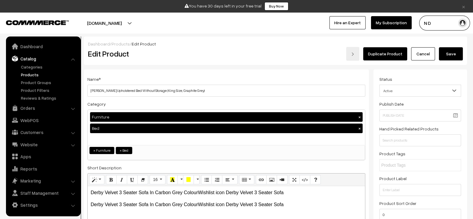
click at [453, 50] on button "Save" at bounding box center [451, 53] width 24 height 13
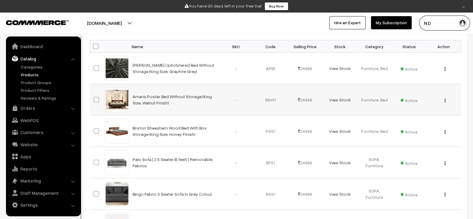
scroll to position [102, 0]
